Goal: Book appointment/travel/reservation

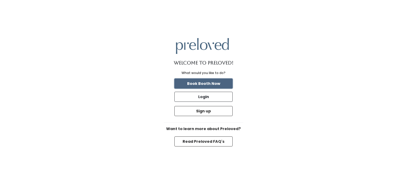
click at [211, 87] on button "Book Booth Now" at bounding box center [203, 84] width 58 height 10
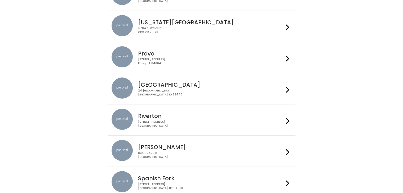
scroll to position [112, 0]
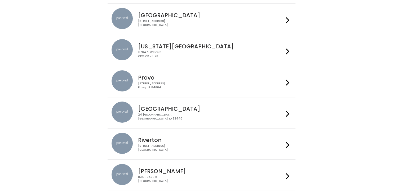
click at [155, 83] on div "230 W Cougar Blvd Provo, UT 84604" at bounding box center [211, 86] width 146 height 8
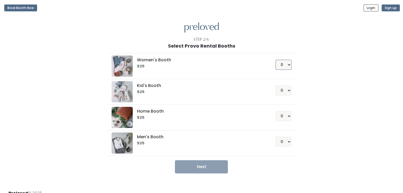
click at [282, 65] on select "0 1 2 3 4" at bounding box center [283, 65] width 16 height 10
select select "1"
click at [275, 60] on select "0 1 2 3 4" at bounding box center [283, 65] width 16 height 10
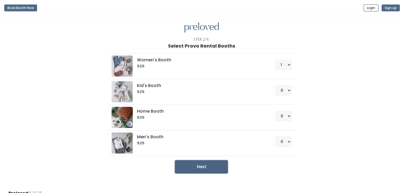
click at [196, 169] on button "Next" at bounding box center [201, 166] width 53 height 13
